Goal: Task Accomplishment & Management: Use online tool/utility

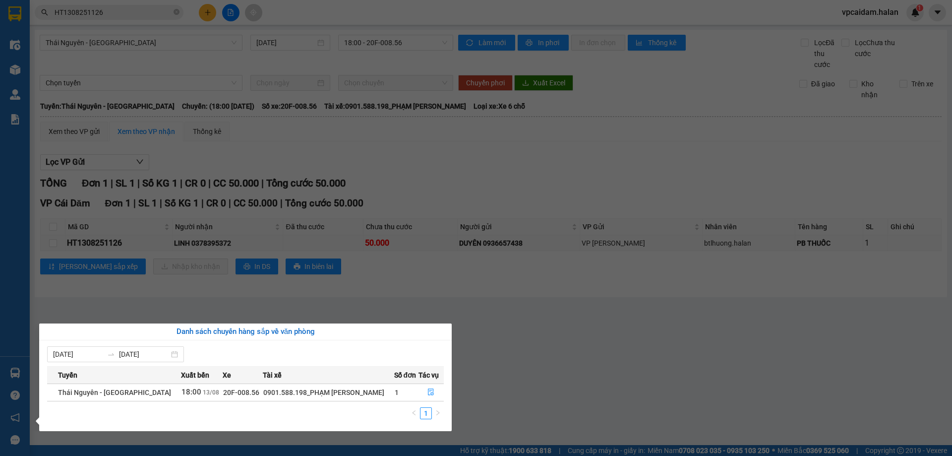
drag, startPoint x: 214, startPoint y: 271, endPoint x: 204, endPoint y: 275, distance: 10.5
click at [213, 272] on section "Kết quả tìm kiếm ( 1 ) Bộ lọc Mã ĐH Trạng thái Món hàng Thu hộ Tổng cước Chưa c…" at bounding box center [476, 228] width 952 height 456
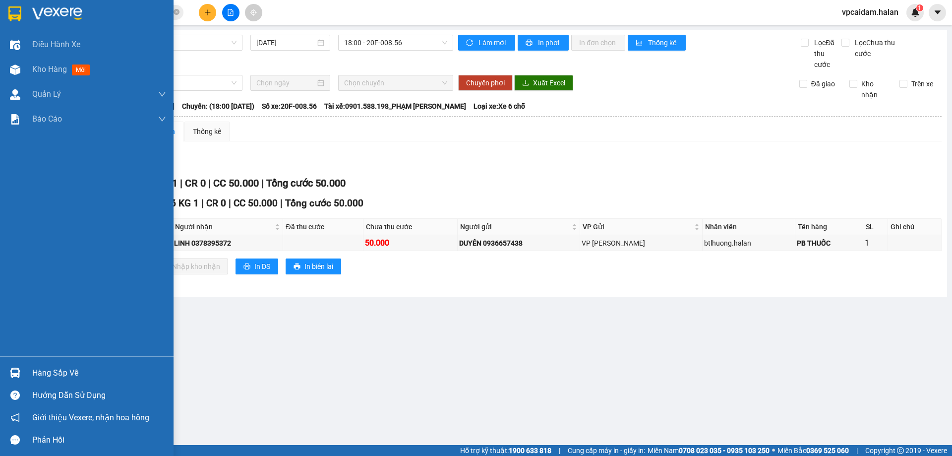
click at [50, 366] on div "Hàng sắp về" at bounding box center [99, 372] width 134 height 15
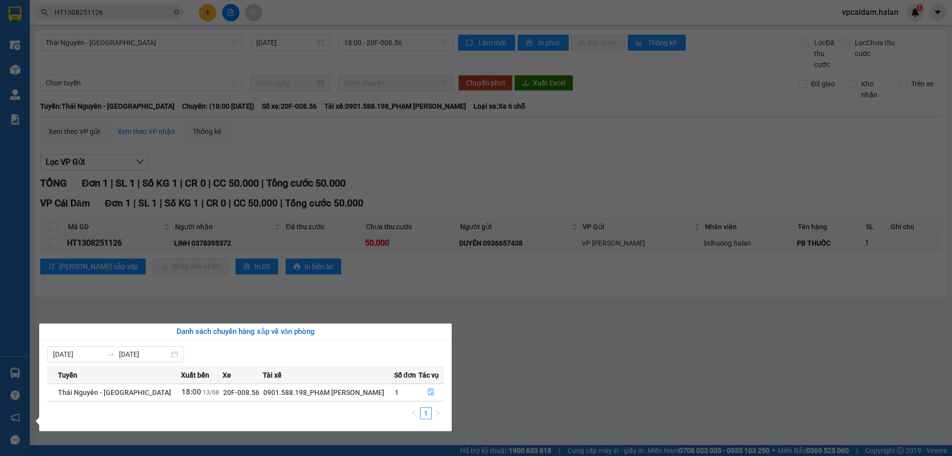
click at [5, 366] on div "Điều hành xe Kho hàng mới Quản [PERSON_NAME] lý chuyến Quản lý kiểm kho Báo cáo…" at bounding box center [15, 228] width 30 height 456
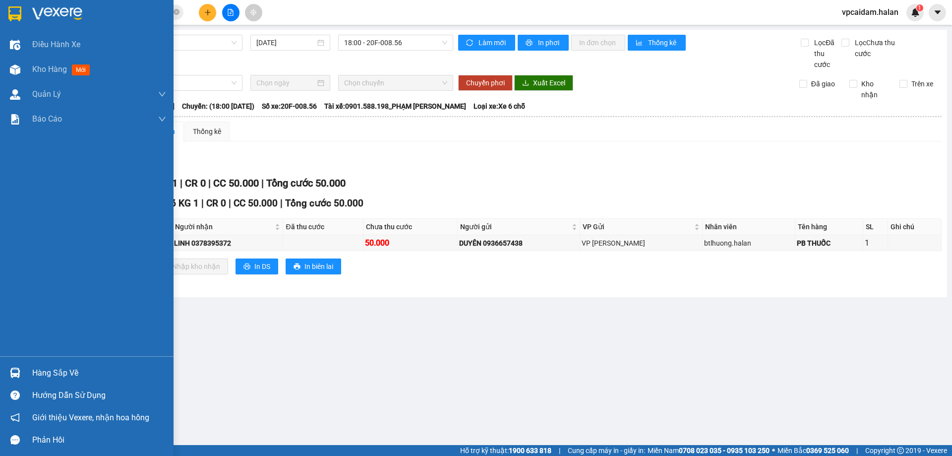
click at [14, 372] on img at bounding box center [15, 372] width 10 height 10
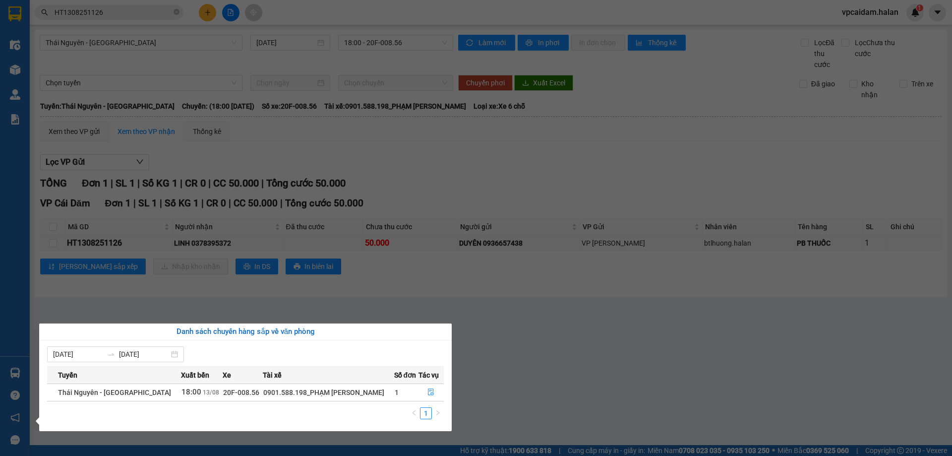
click at [11, 376] on div "Điều hành xe Kho hàng mới Quản [PERSON_NAME] lý chuyến Quản lý kiểm kho Báo cáo…" at bounding box center [15, 228] width 30 height 456
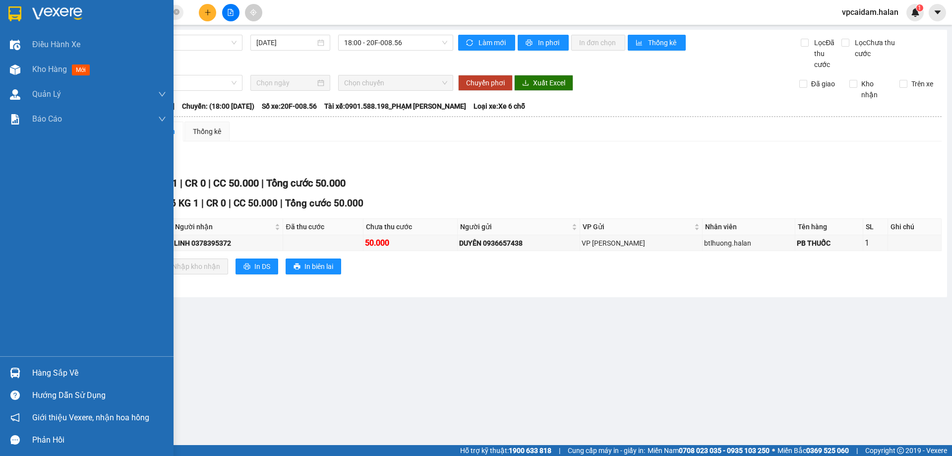
click at [11, 376] on img at bounding box center [15, 372] width 10 height 10
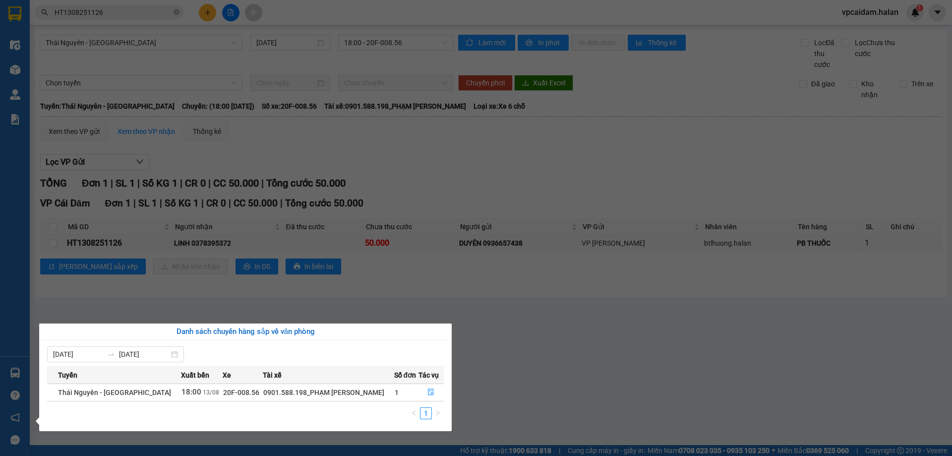
click at [24, 361] on div "Điều hành xe Kho hàng mới Quản [PERSON_NAME] lý chuyến Quản lý kiểm kho Báo cáo…" at bounding box center [15, 228] width 30 height 456
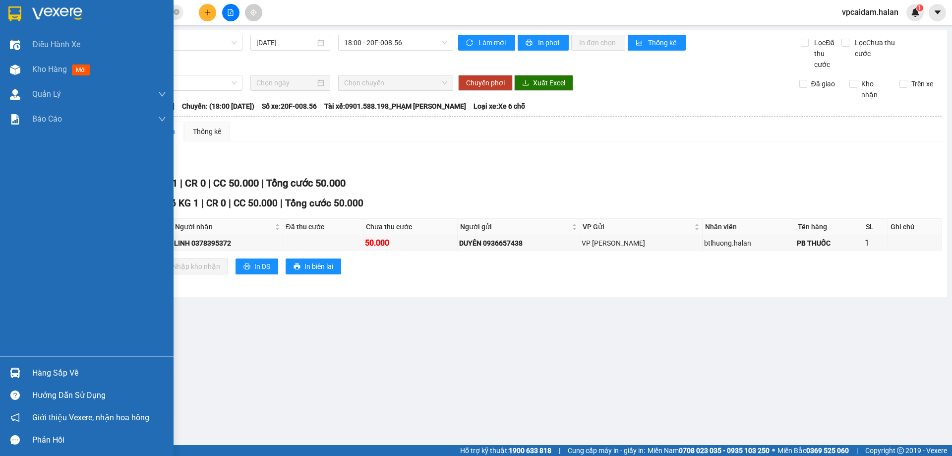
click at [16, 369] on img at bounding box center [15, 372] width 10 height 10
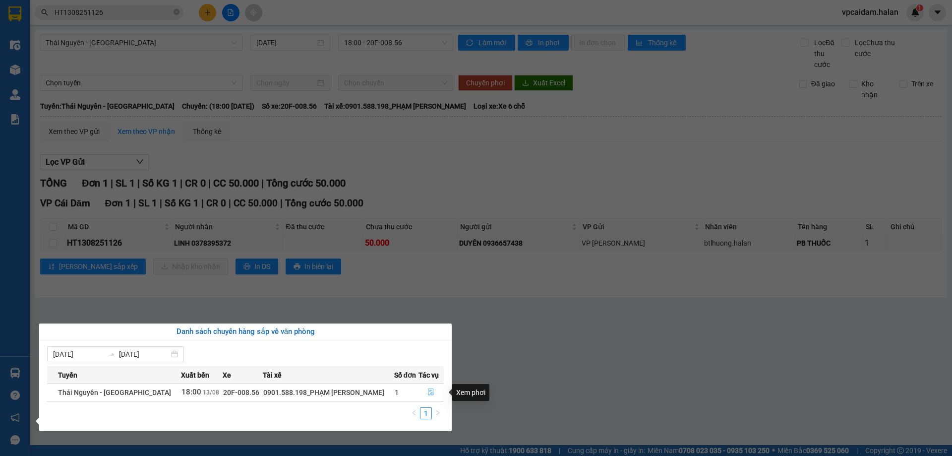
click at [431, 391] on icon "file-done" at bounding box center [430, 391] width 7 height 7
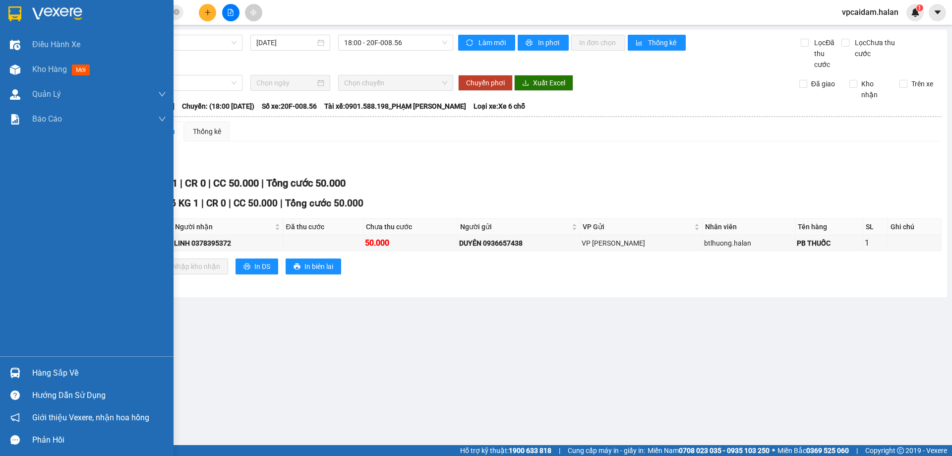
click at [38, 368] on div "Hàng sắp về" at bounding box center [99, 372] width 134 height 15
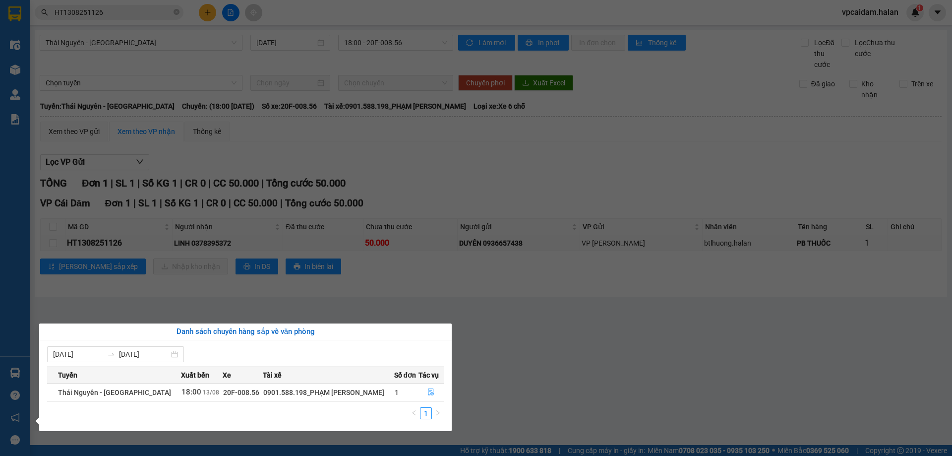
click at [26, 373] on div "Điều hành xe Kho hàng mới Quản [PERSON_NAME] lý chuyến Quản lý kiểm kho Báo cáo…" at bounding box center [15, 228] width 30 height 456
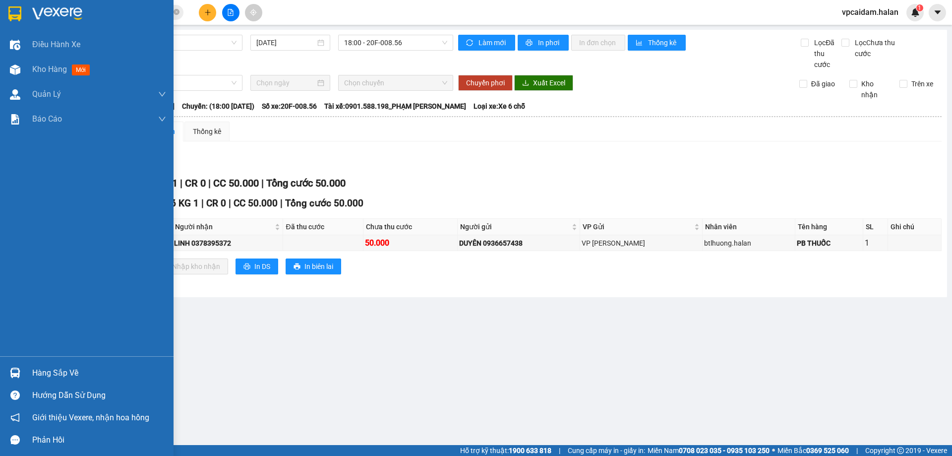
click at [23, 373] on div at bounding box center [14, 372] width 17 height 17
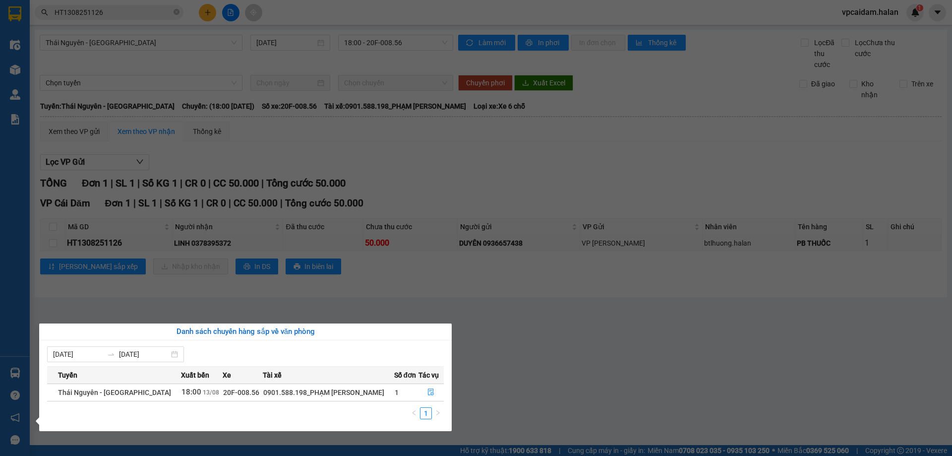
click at [586, 344] on section "Kết quả tìm kiếm ( 1 ) Bộ lọc Mã ĐH Trạng thái Món hàng Thu hộ Tổng cước Chưa c…" at bounding box center [476, 228] width 952 height 456
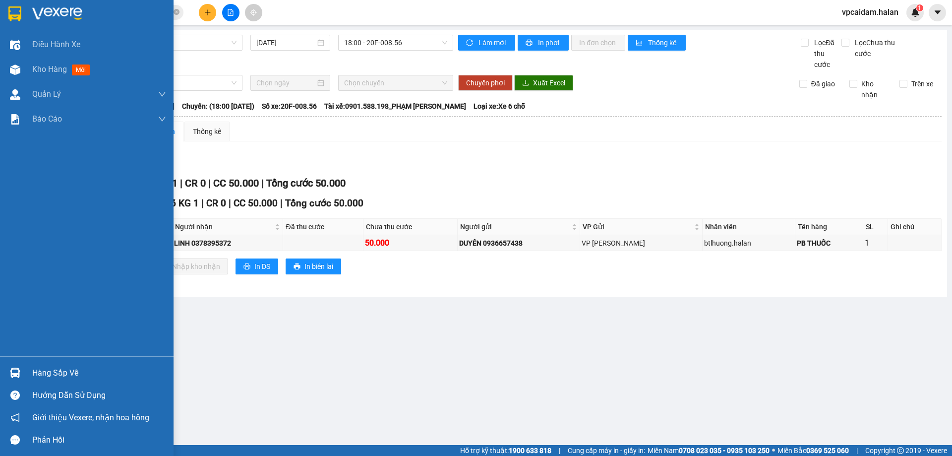
click at [82, 370] on div "Hàng sắp về" at bounding box center [99, 372] width 134 height 15
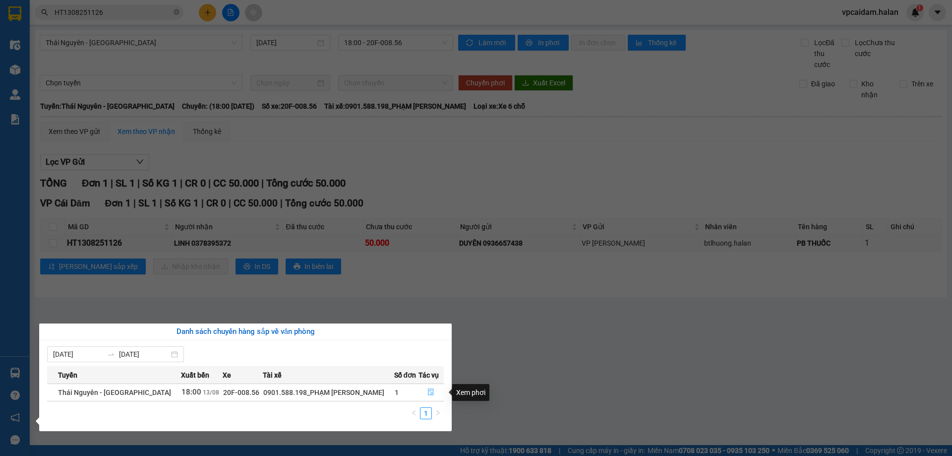
click at [428, 390] on icon "file-done" at bounding box center [430, 391] width 7 height 7
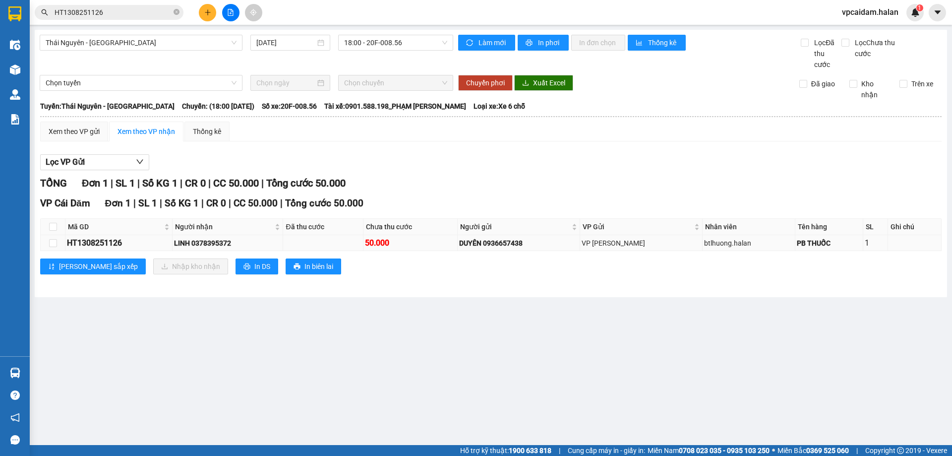
click at [178, 242] on div "LINH 0378395372" at bounding box center [227, 243] width 107 height 11
click at [139, 240] on div "HT1308251126" at bounding box center [119, 243] width 104 height 12
click at [139, 244] on div "HT1308251126" at bounding box center [119, 243] width 104 height 12
click at [98, 243] on div "HT1308251126" at bounding box center [119, 243] width 104 height 12
click at [50, 243] on input "checkbox" at bounding box center [53, 243] width 8 height 8
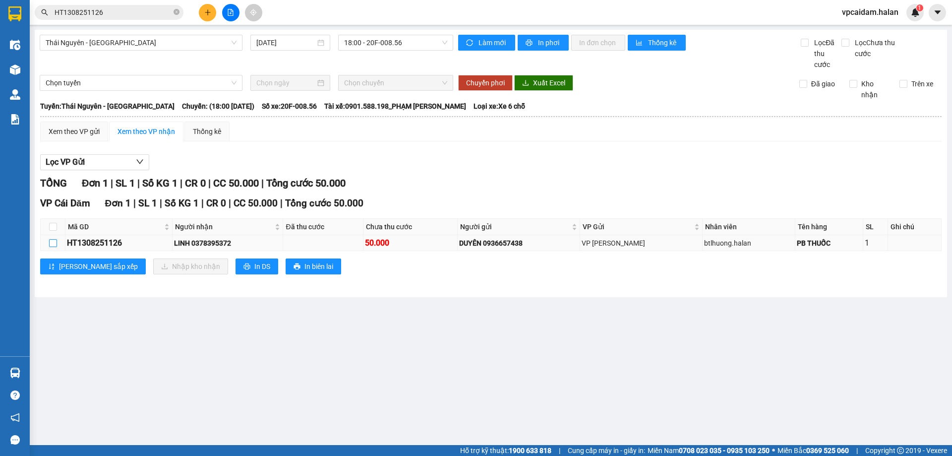
checkbox input "true"
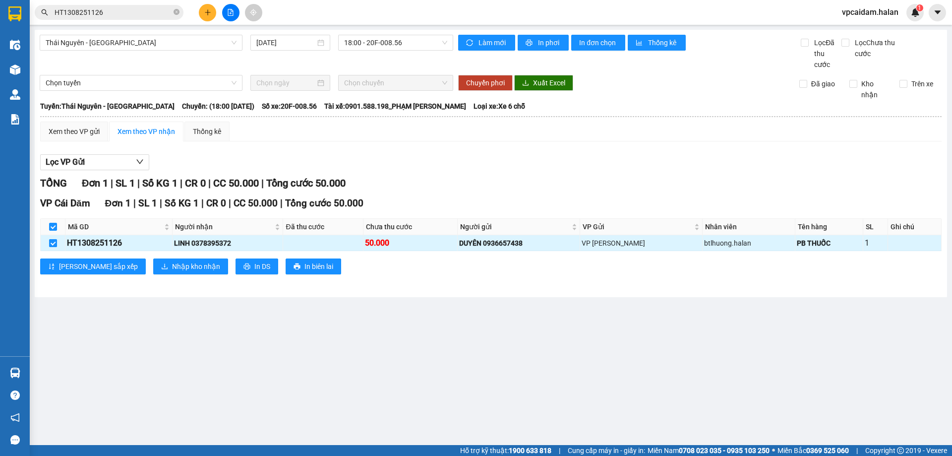
checkbox input "true"
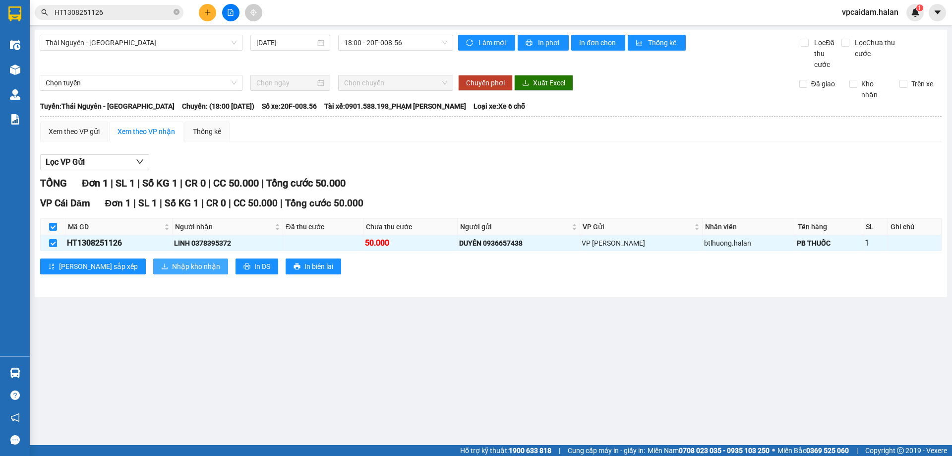
click at [172, 264] on span "Nhập kho nhận" at bounding box center [196, 266] width 48 height 11
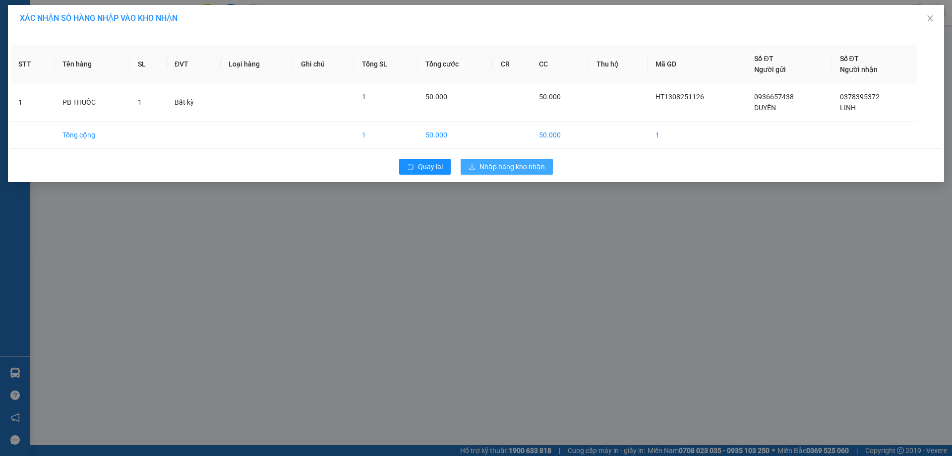
click at [489, 167] on span "Nhập hàng kho nhận" at bounding box center [511, 166] width 65 height 11
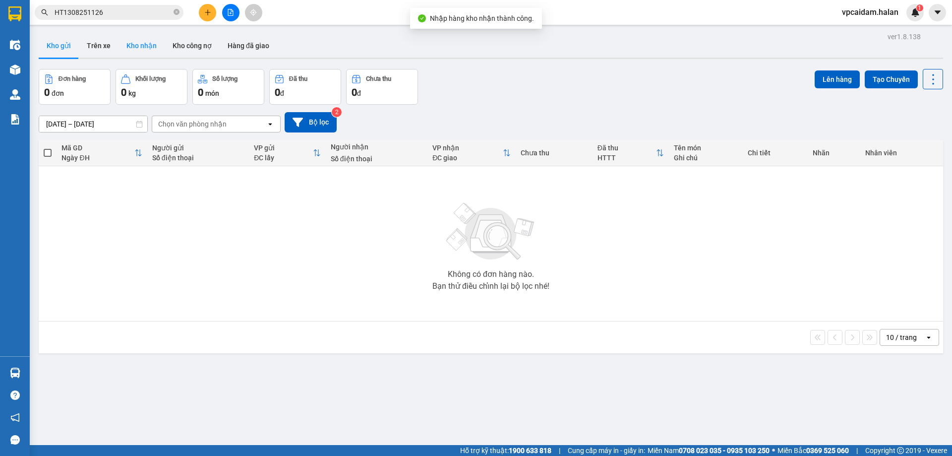
click at [137, 46] on button "Kho nhận" at bounding box center [142, 46] width 46 height 24
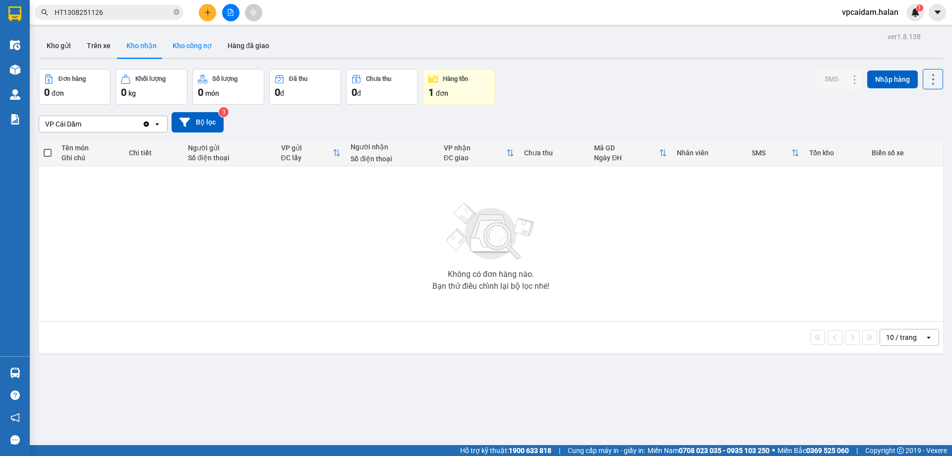
click at [186, 45] on button "Kho công nợ" at bounding box center [192, 46] width 55 height 24
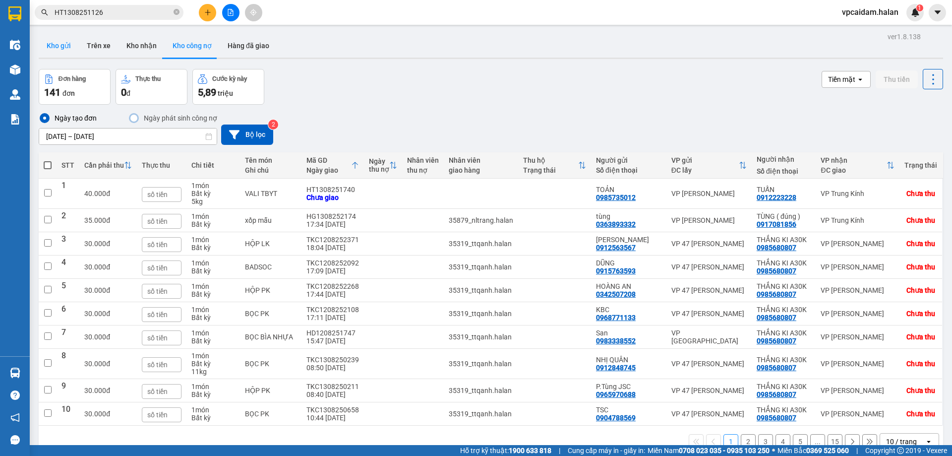
click at [59, 49] on button "Kho gửi" at bounding box center [59, 46] width 40 height 24
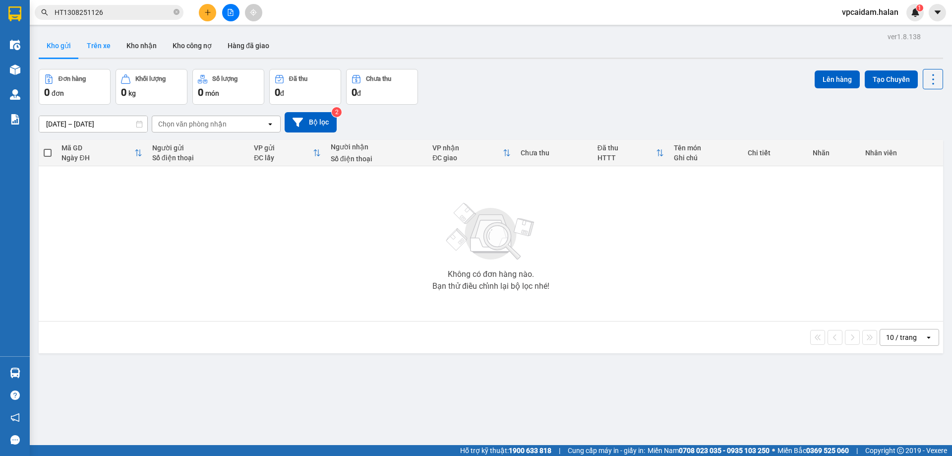
click at [100, 49] on button "Trên xe" at bounding box center [99, 46] width 40 height 24
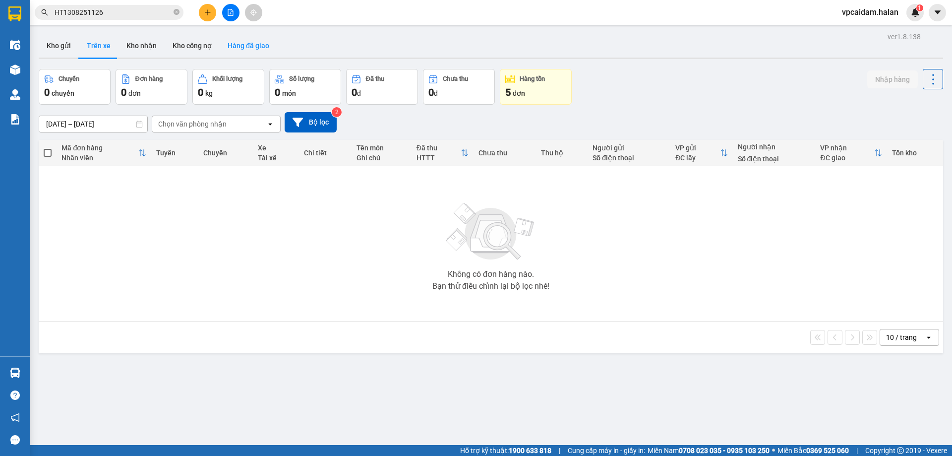
click at [237, 45] on button "Hàng đã giao" at bounding box center [249, 46] width 58 height 24
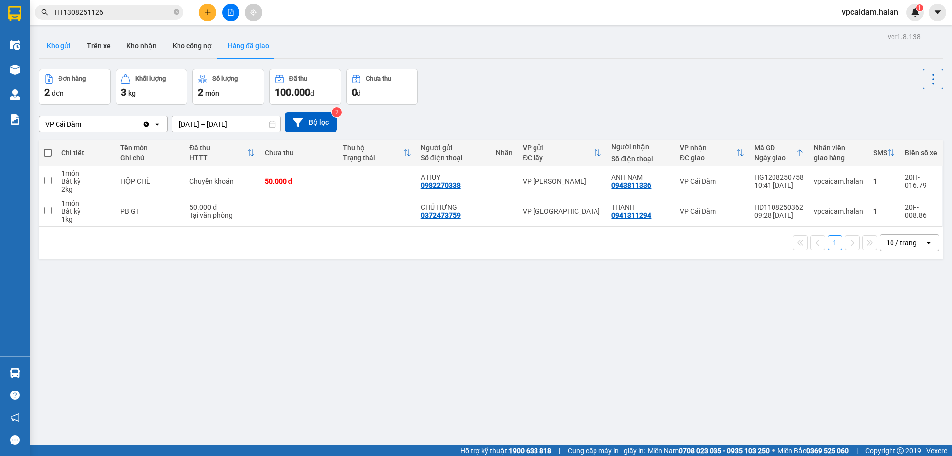
click at [63, 45] on button "Kho gửi" at bounding box center [59, 46] width 40 height 24
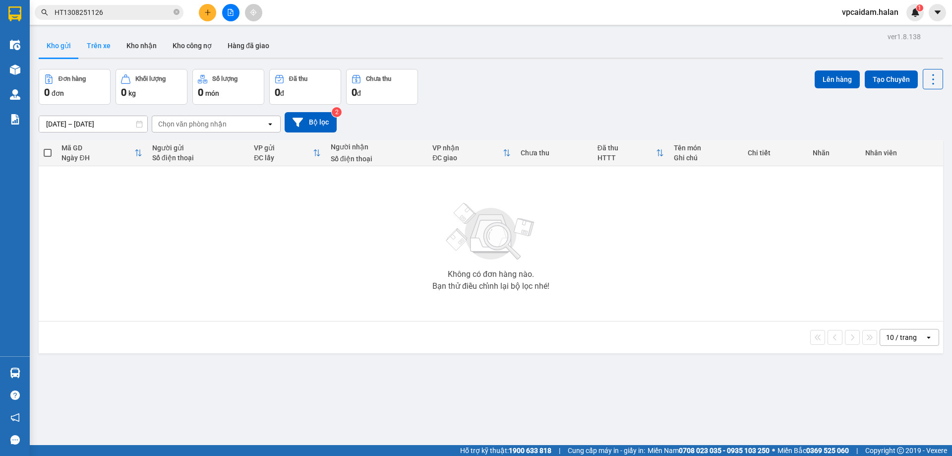
click at [101, 50] on button "Trên xe" at bounding box center [99, 46] width 40 height 24
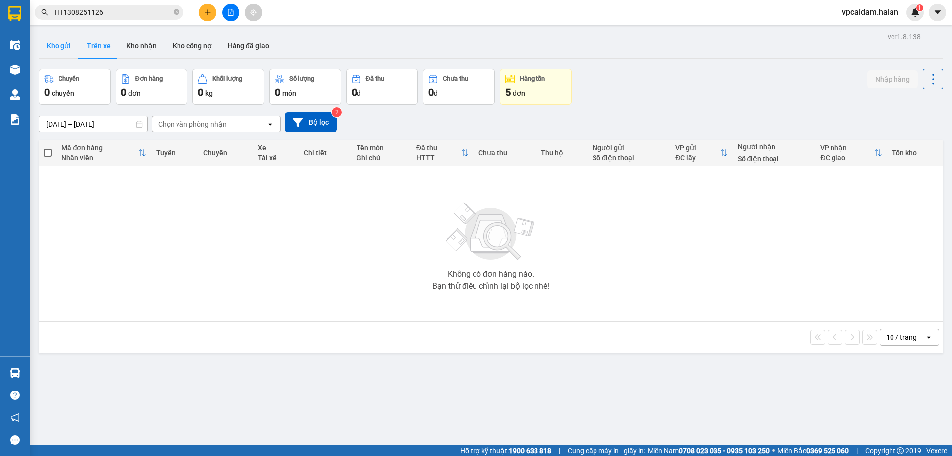
click at [62, 48] on button "Kho gửi" at bounding box center [59, 46] width 40 height 24
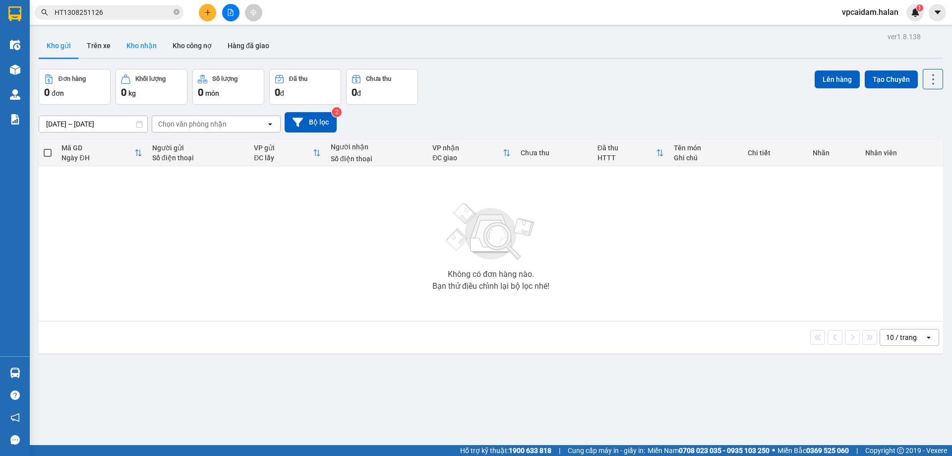
click at [133, 44] on button "Kho nhận" at bounding box center [142, 46] width 46 height 24
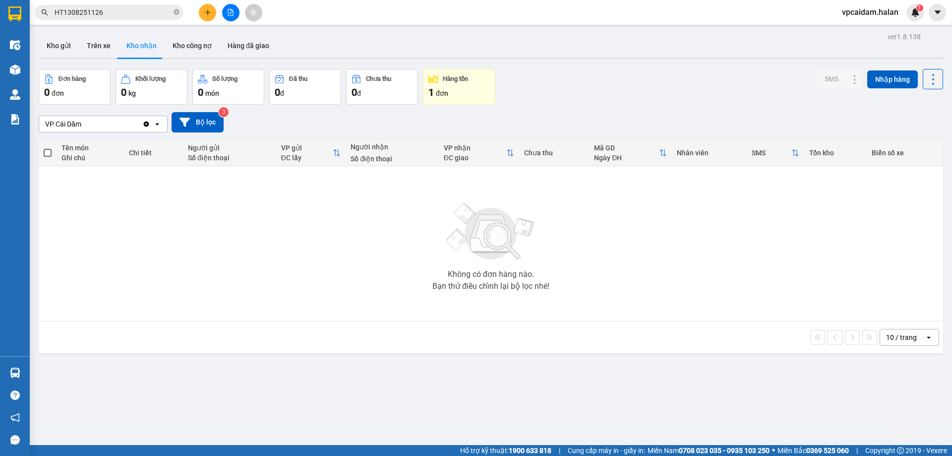
click at [131, 50] on button "Kho nhận" at bounding box center [142, 46] width 46 height 24
click at [107, 49] on button "Trên xe" at bounding box center [99, 46] width 40 height 24
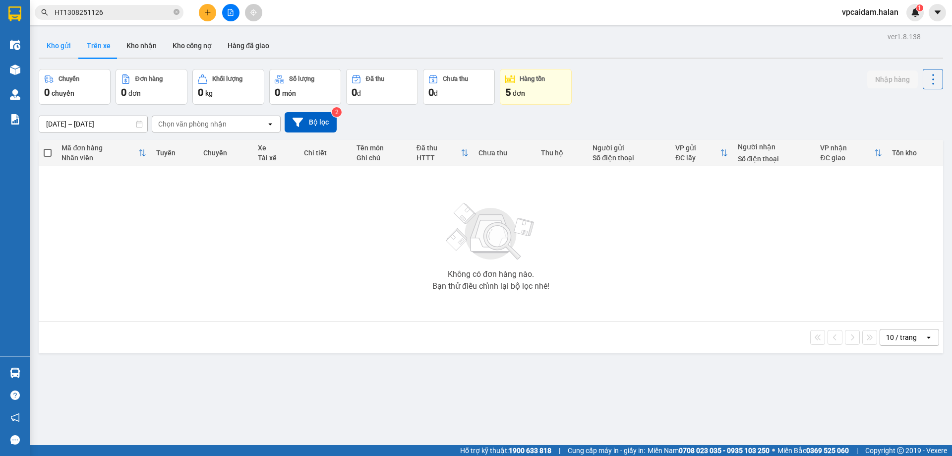
click at [61, 49] on button "Kho gửi" at bounding box center [59, 46] width 40 height 24
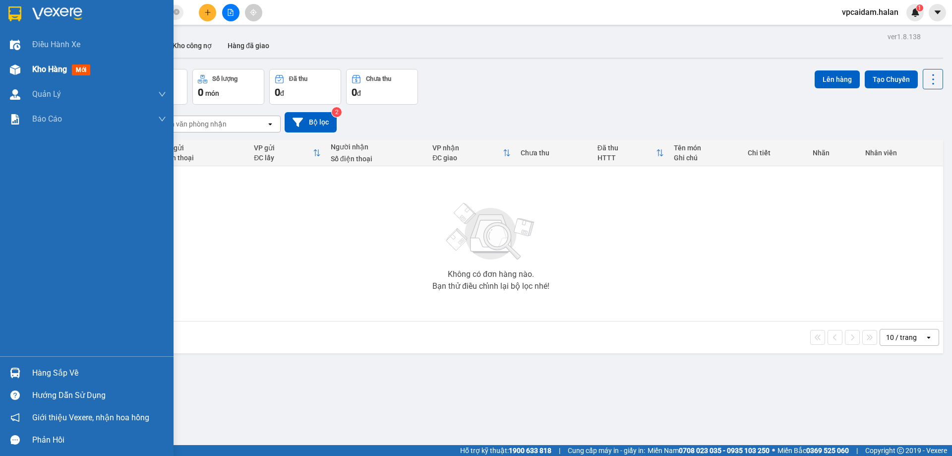
click at [62, 74] on span "Kho hàng" at bounding box center [49, 68] width 35 height 9
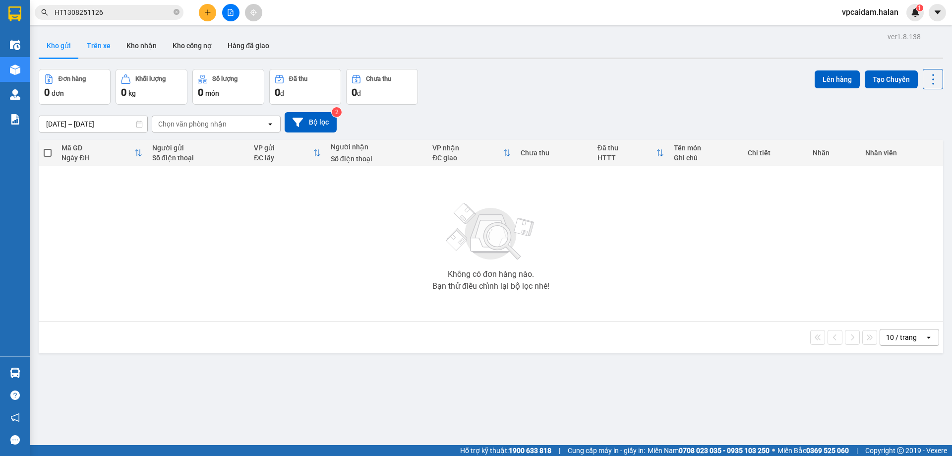
click at [99, 46] on button "Trên xe" at bounding box center [99, 46] width 40 height 24
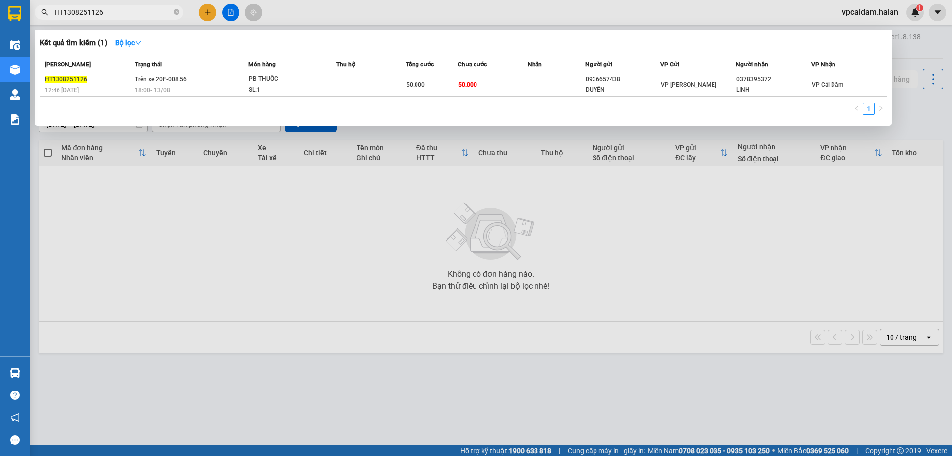
click at [116, 14] on input "HT1308251126" at bounding box center [113, 12] width 117 height 11
